Goal: Navigation & Orientation: Find specific page/section

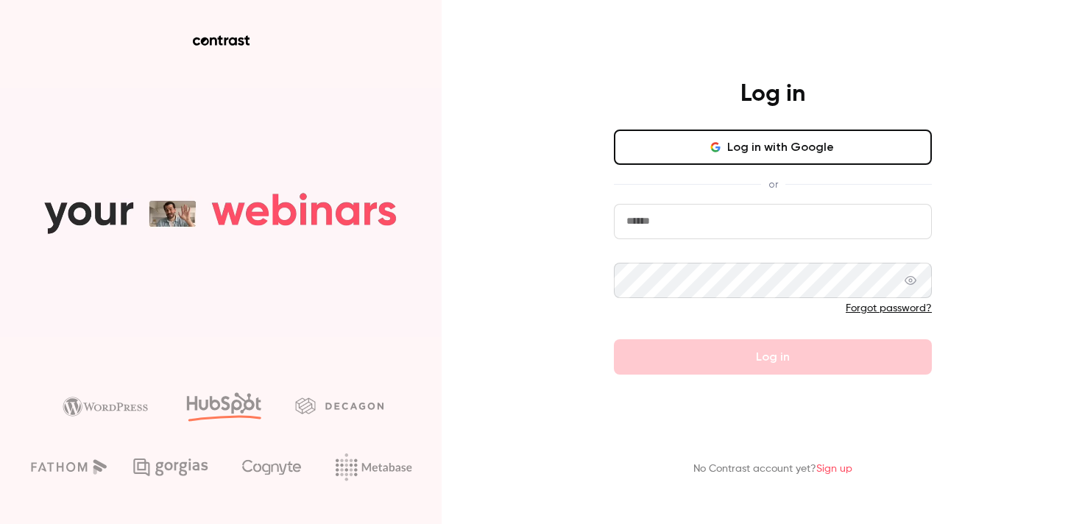
click at [789, 155] on button "Log in with Google" at bounding box center [773, 147] width 318 height 35
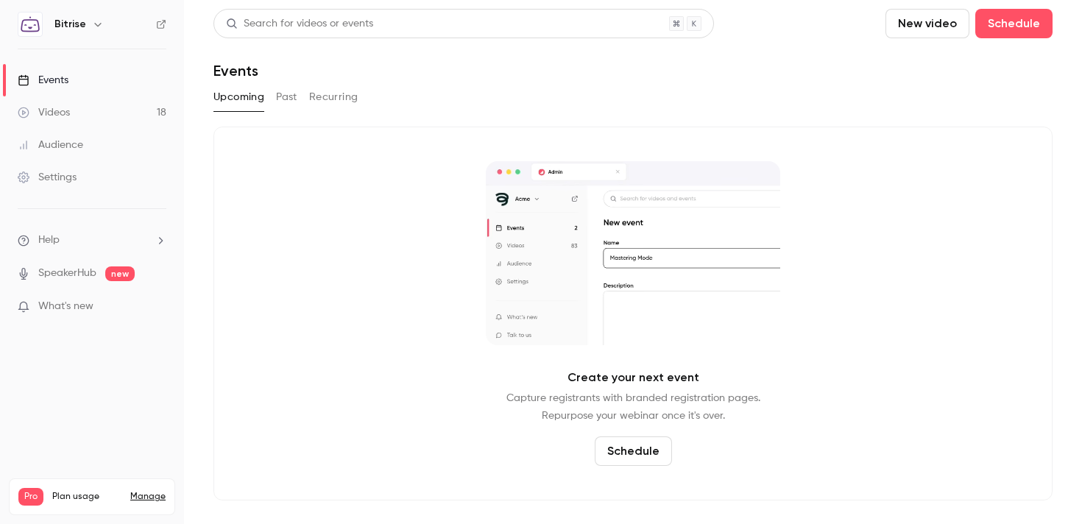
click at [91, 146] on link "Audience" at bounding box center [92, 145] width 184 height 32
